Goal: Transaction & Acquisition: Purchase product/service

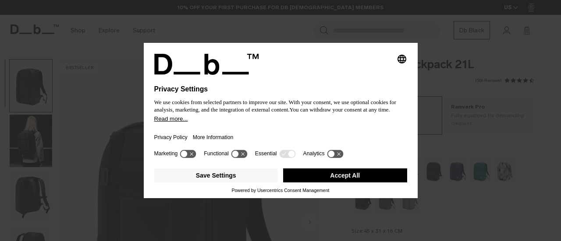
click at [313, 181] on button "Accept All" at bounding box center [345, 176] width 124 height 14
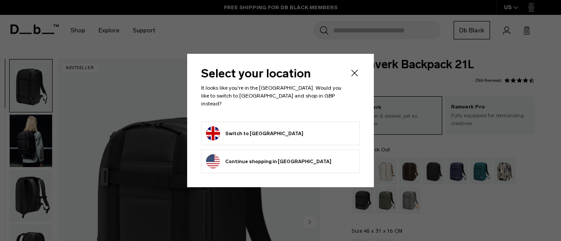
click at [251, 132] on button "Switch to United Kingdom" at bounding box center [254, 134] width 97 height 14
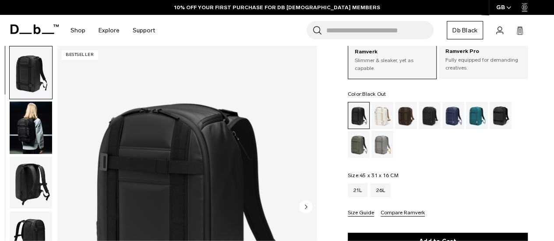
scroll to position [70, 0]
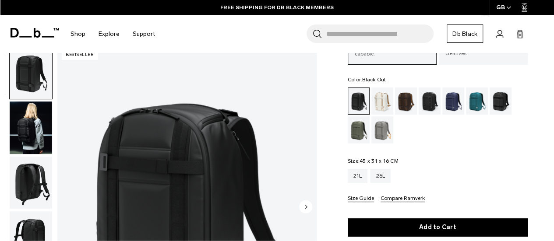
click at [196, 160] on img "1 / 8" at bounding box center [186, 208] width 259 height 324
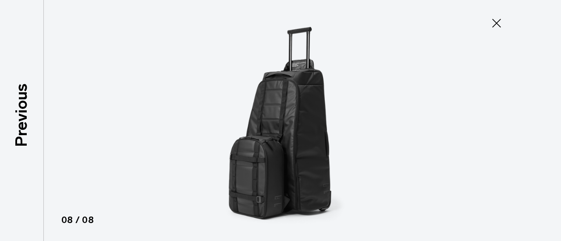
click at [491, 30] on icon at bounding box center [496, 23] width 14 height 14
